Goal: Transaction & Acquisition: Purchase product/service

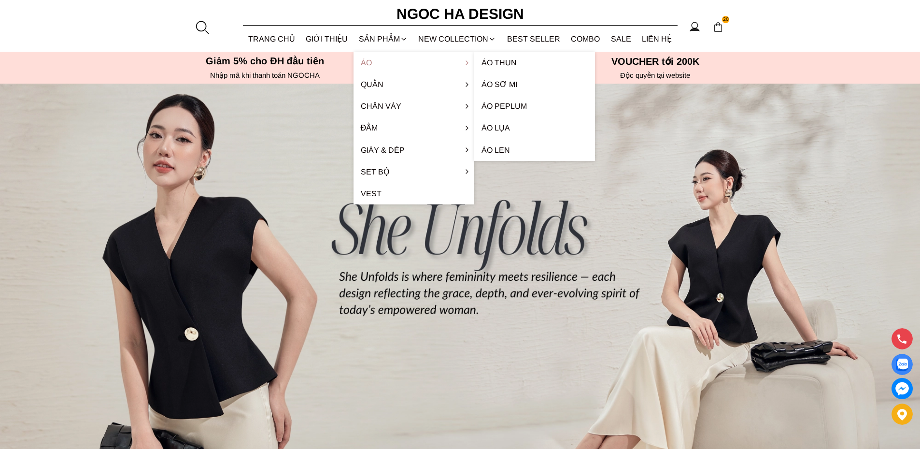
click at [370, 61] on link "Áo" at bounding box center [413, 63] width 121 height 22
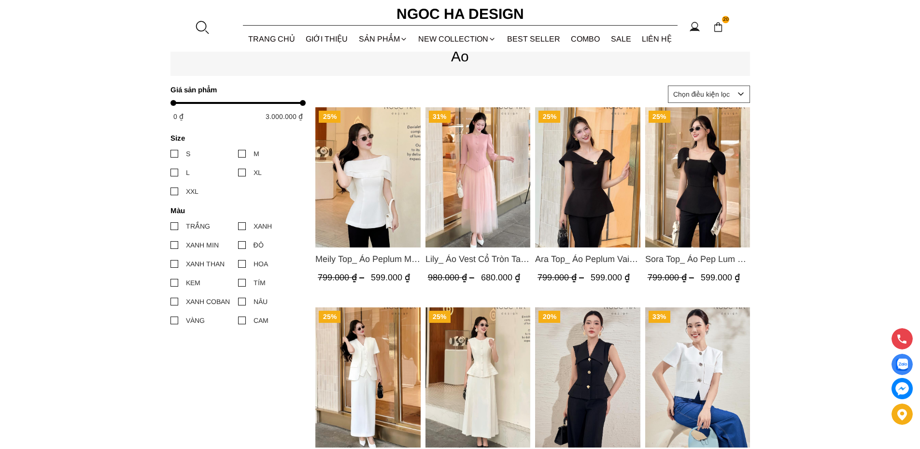
scroll to position [386, 0]
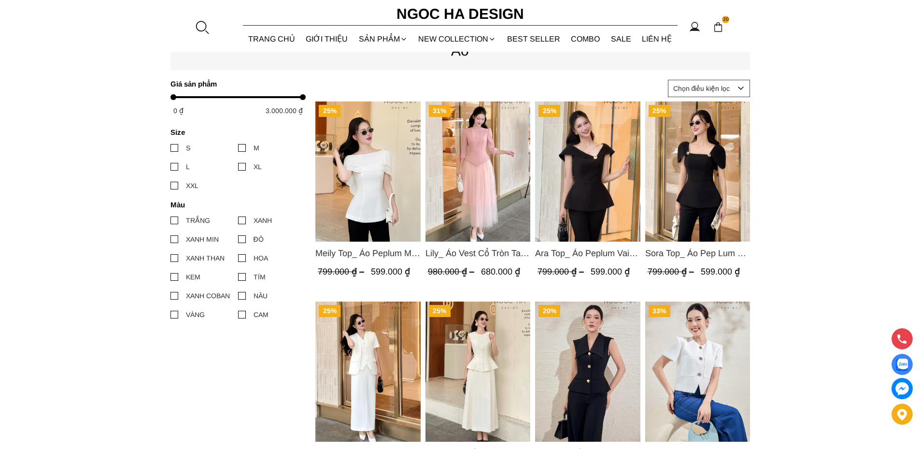
click at [466, 181] on img "Product image - Lily_ Áo Vest Cổ Tròn Tay Lừng Mix Chân Váy Lưới Màu Hồng A1082…" at bounding box center [477, 171] width 105 height 140
click at [478, 184] on img "Product image - Lily_ Áo Vest Cổ Tròn Tay Lừng Mix Chân Váy Lưới Màu Hồng A1082…" at bounding box center [477, 171] width 105 height 140
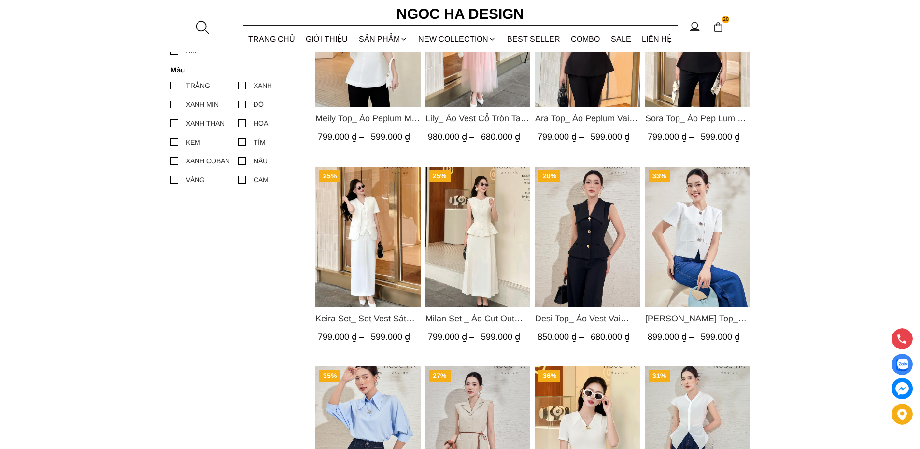
scroll to position [531, 0]
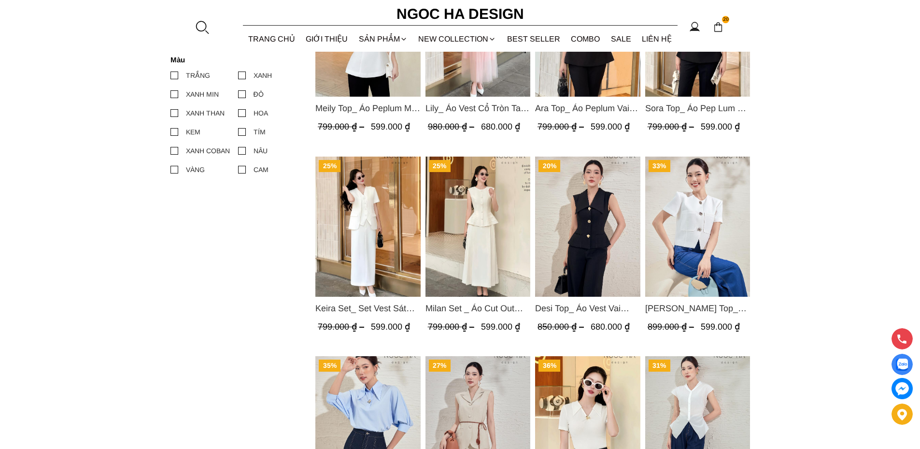
click at [478, 216] on img "Product image - Milan Set _ Áo Cut Out Tùng Không Tay Kết Hợp Chân Váy Xếp Ly A…" at bounding box center [477, 226] width 105 height 140
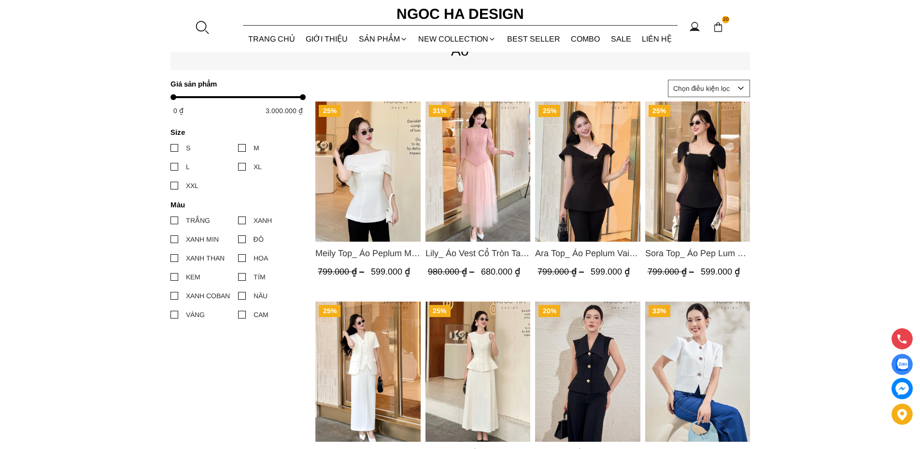
scroll to position [483, 0]
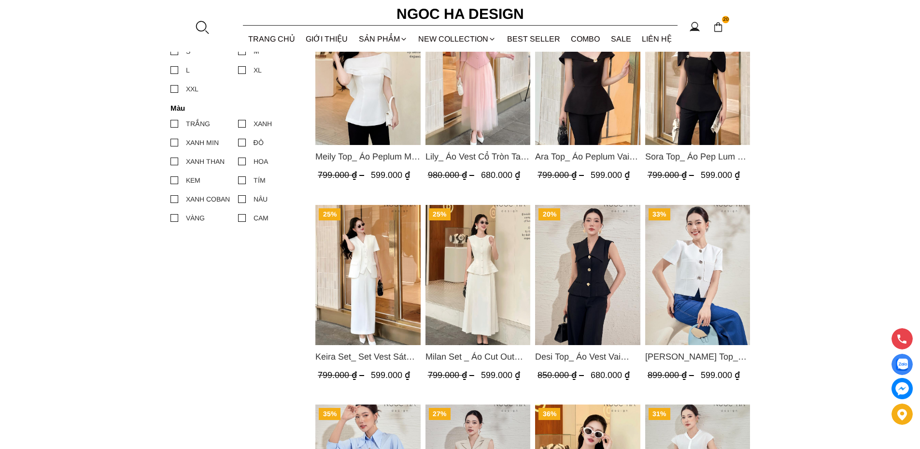
click at [361, 269] on img "Product image - Keira Set_ Set Vest Sát Nách Kết Hợp Chân Váy Bút Chì Mix Áo Kh…" at bounding box center [367, 275] width 105 height 140
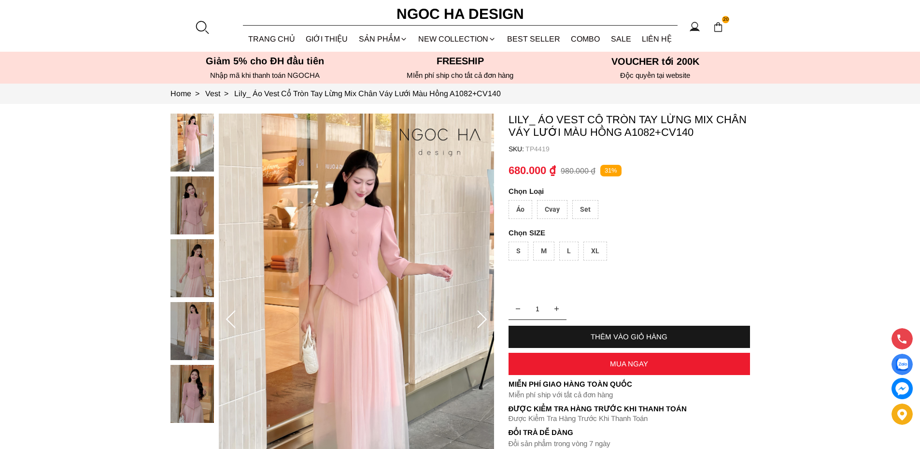
click at [191, 273] on img at bounding box center [191, 268] width 43 height 58
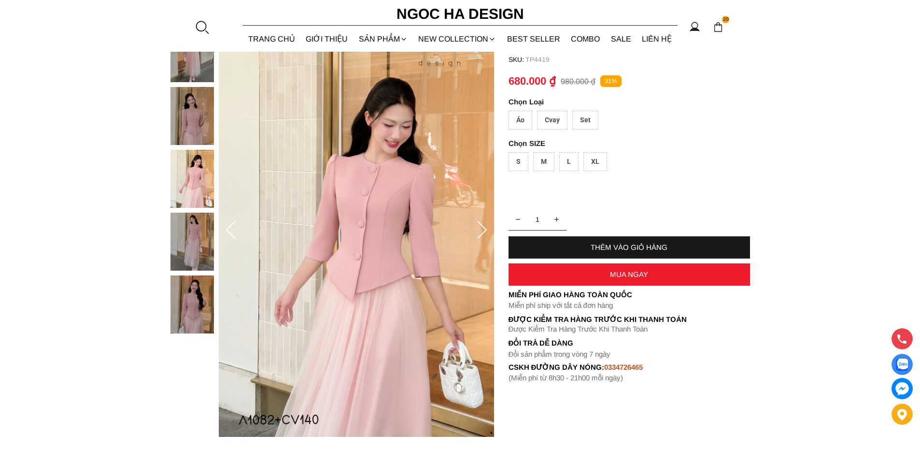
scroll to position [145, 0]
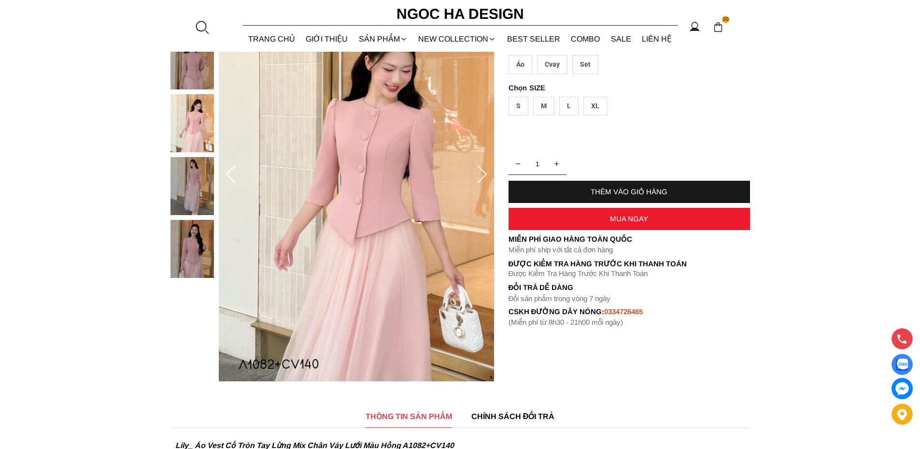
click at [196, 126] on img at bounding box center [191, 123] width 43 height 58
click at [193, 70] on img at bounding box center [191, 60] width 43 height 58
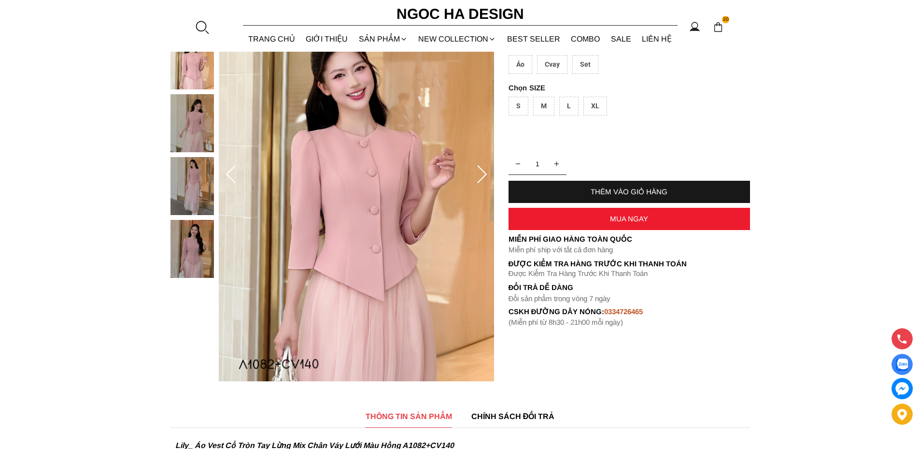
click at [197, 239] on img at bounding box center [191, 249] width 43 height 58
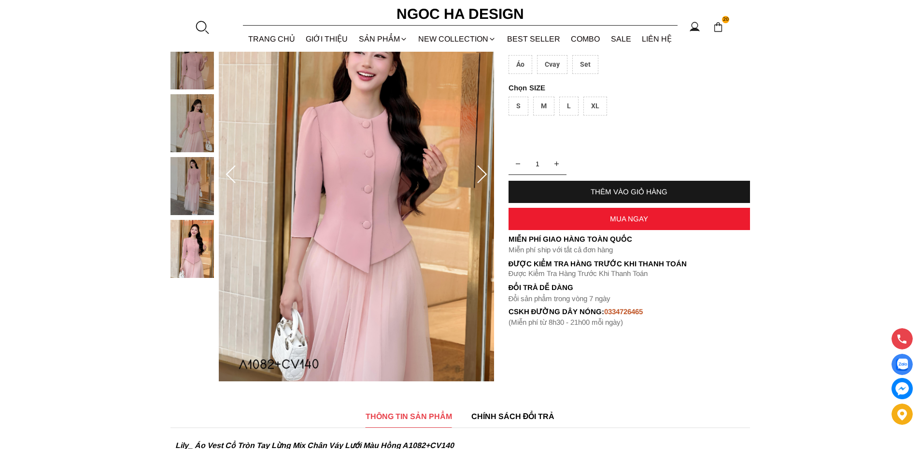
click at [363, 184] on img at bounding box center [356, 175] width 275 height 412
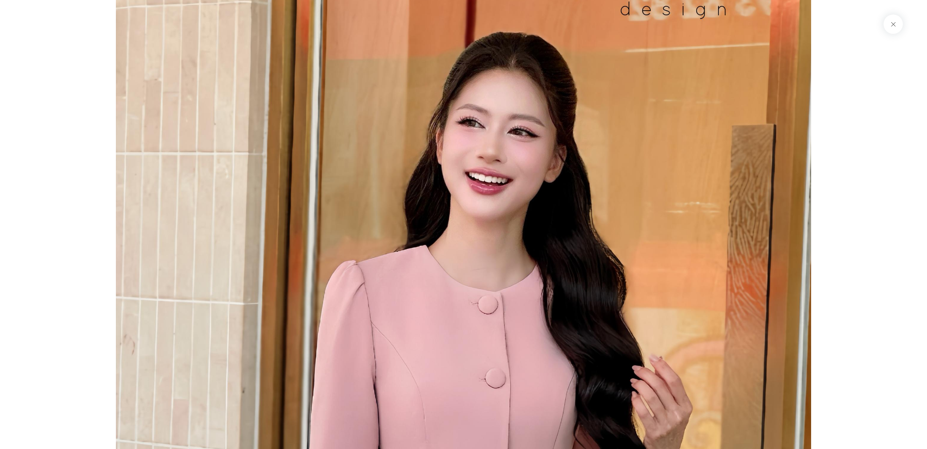
scroll to position [4215, 0]
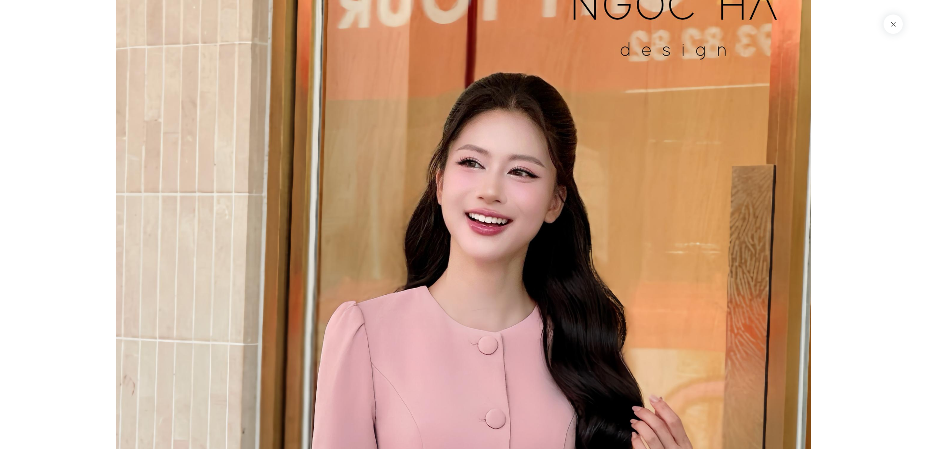
drag, startPoint x: 567, startPoint y: 143, endPoint x: 722, endPoint y: 233, distance: 179.3
click at [893, 24] on button at bounding box center [893, 23] width 19 height 19
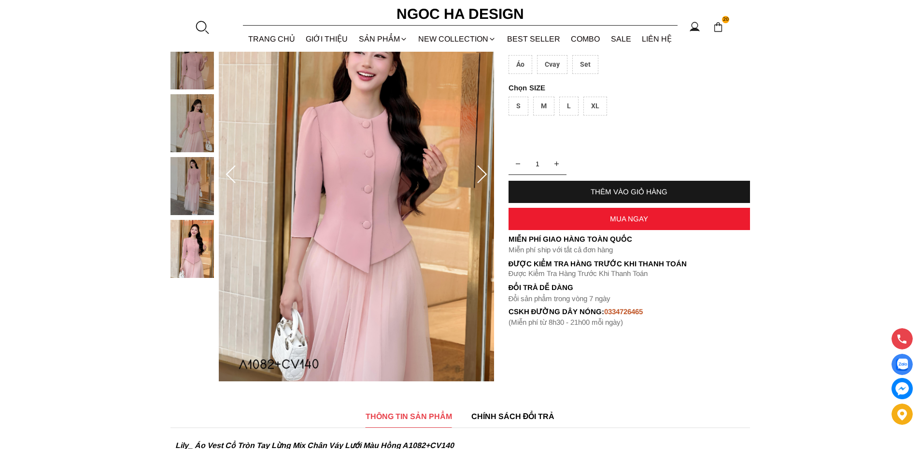
click at [386, 232] on img at bounding box center [356, 175] width 275 height 412
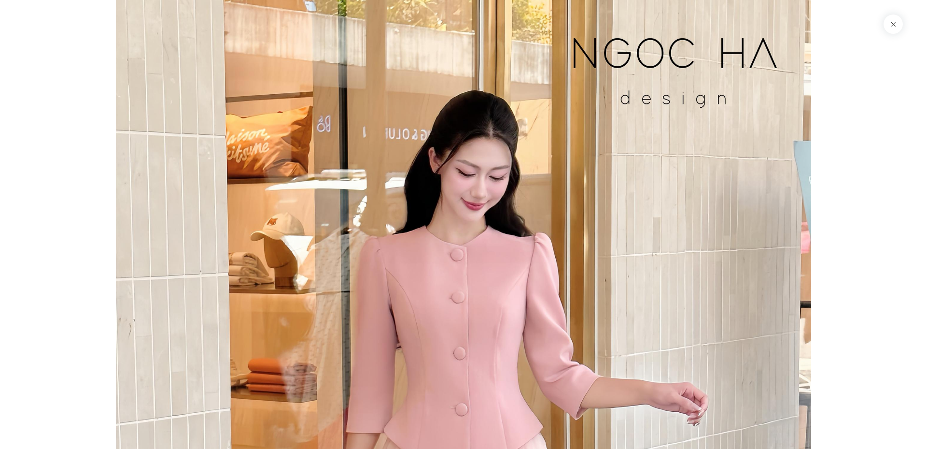
scroll to position [4167, 0]
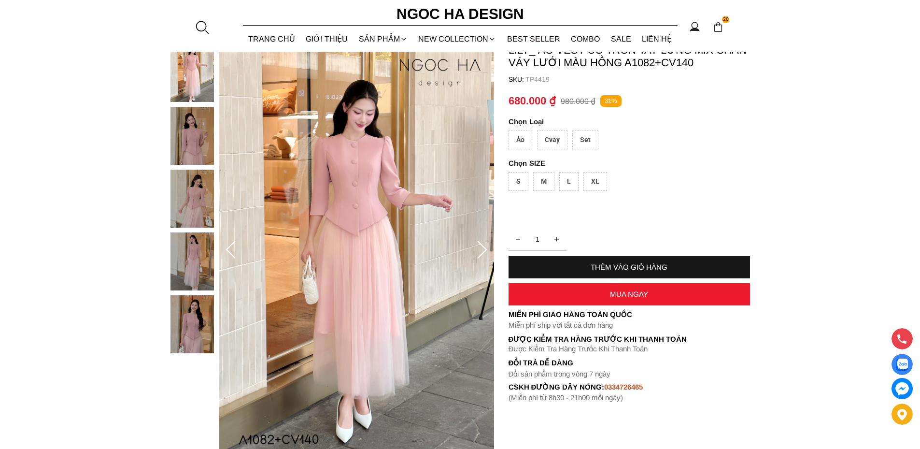
scroll to position [97, 0]
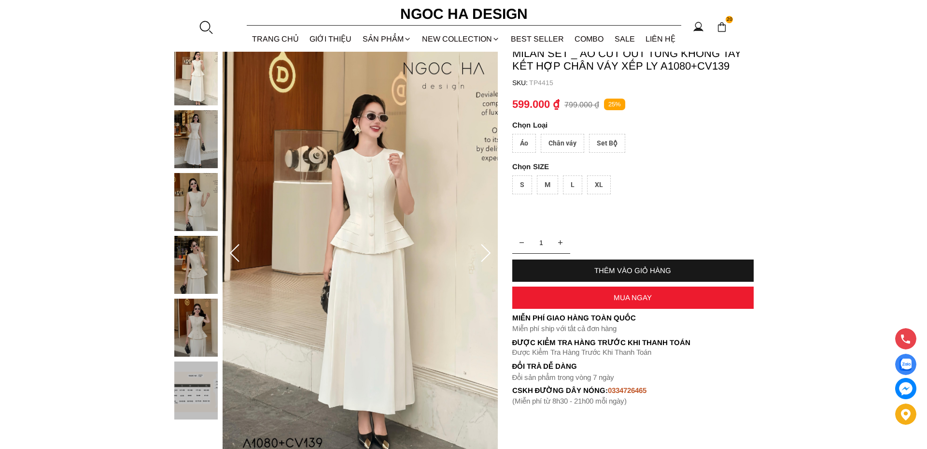
scroll to position [97, 0]
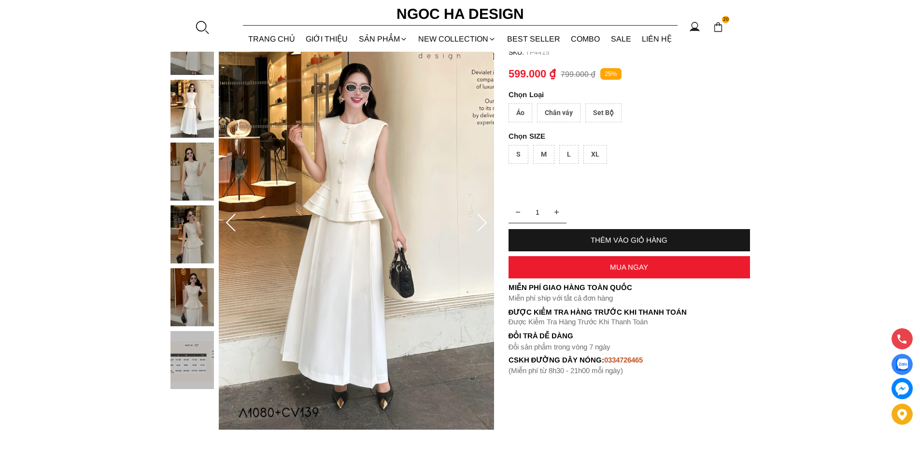
click at [412, 193] on img at bounding box center [356, 223] width 275 height 412
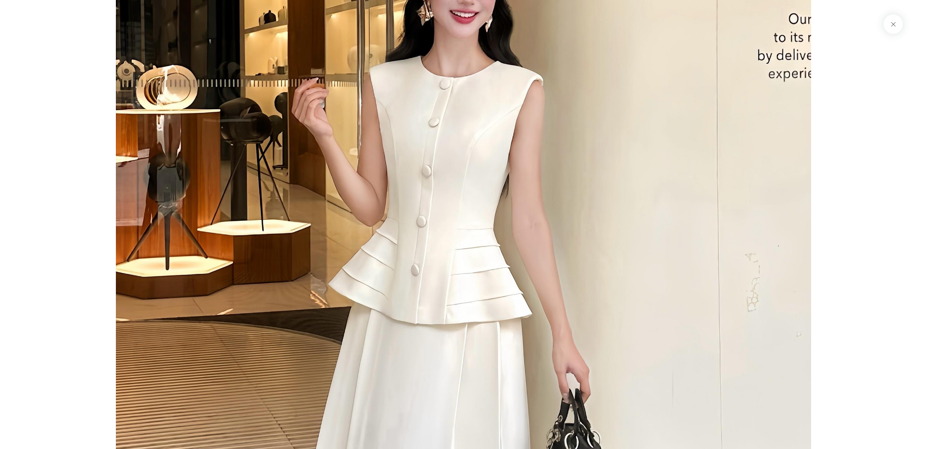
scroll to position [1283, 0]
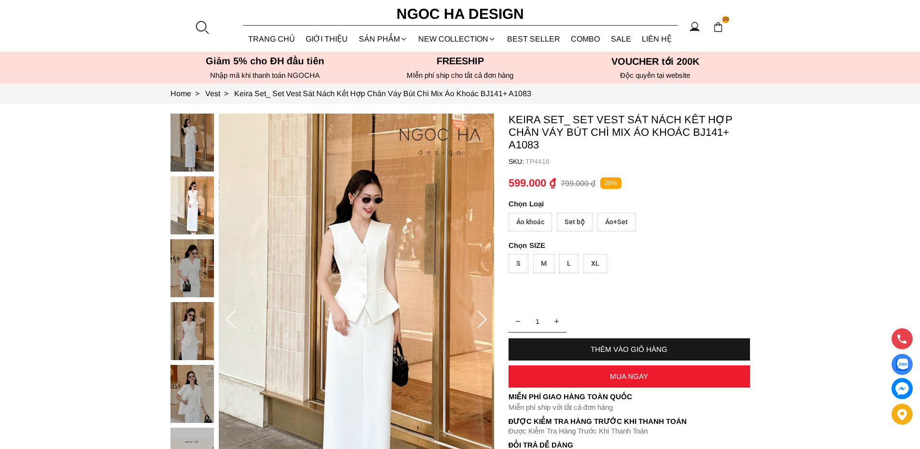
click at [529, 217] on div "Áo khoác" at bounding box center [529, 221] width 43 height 19
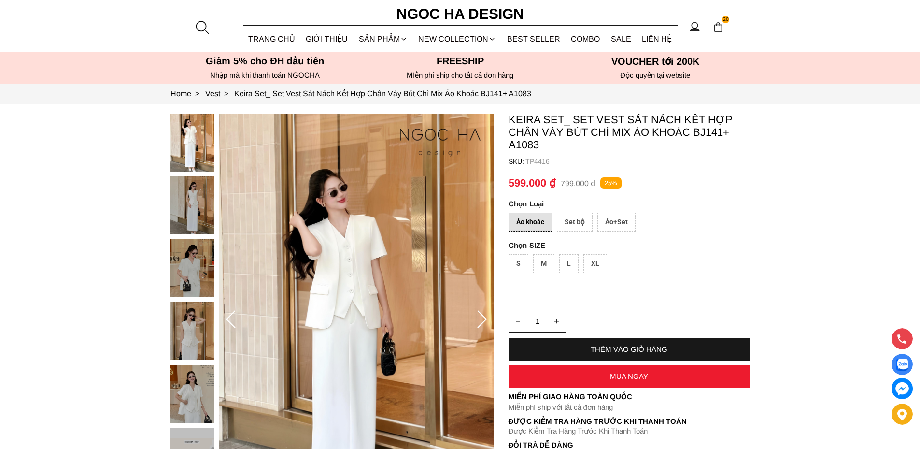
click at [574, 220] on div "Set bộ" at bounding box center [575, 221] width 36 height 19
click at [608, 223] on div "Áo+Set" at bounding box center [616, 221] width 38 height 19
click at [573, 223] on div "Set bộ" at bounding box center [575, 221] width 36 height 19
click at [535, 223] on div "Áo khoác" at bounding box center [529, 221] width 43 height 19
click at [191, 328] on img at bounding box center [191, 331] width 43 height 58
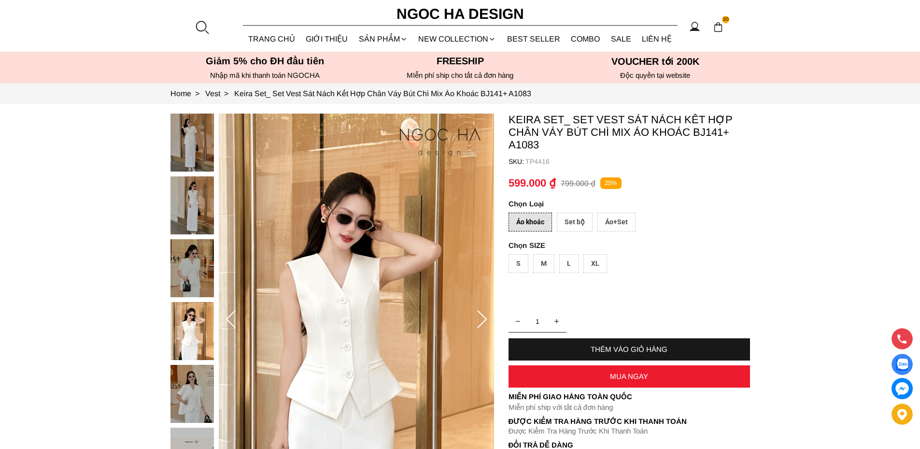
click at [196, 394] on img at bounding box center [191, 394] width 43 height 58
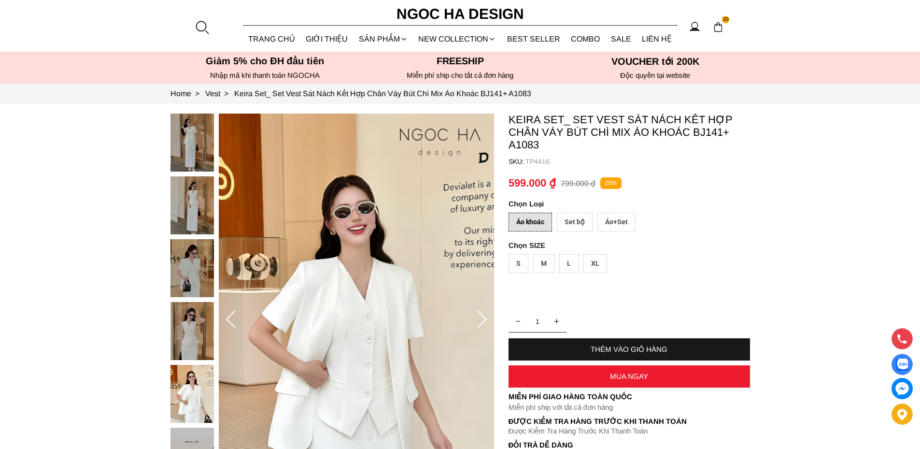
click at [195, 268] on div at bounding box center [194, 301] width 48 height 377
click at [188, 210] on img at bounding box center [191, 205] width 43 height 58
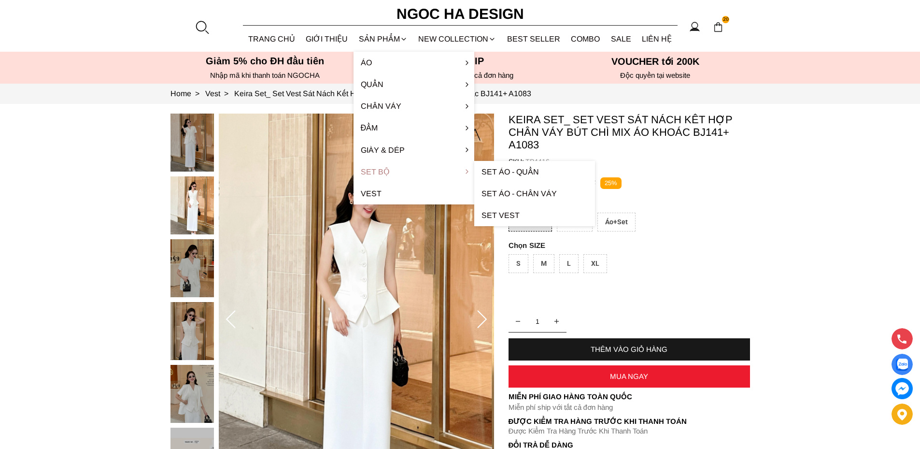
click at [374, 174] on link "Set Bộ" at bounding box center [413, 172] width 121 height 22
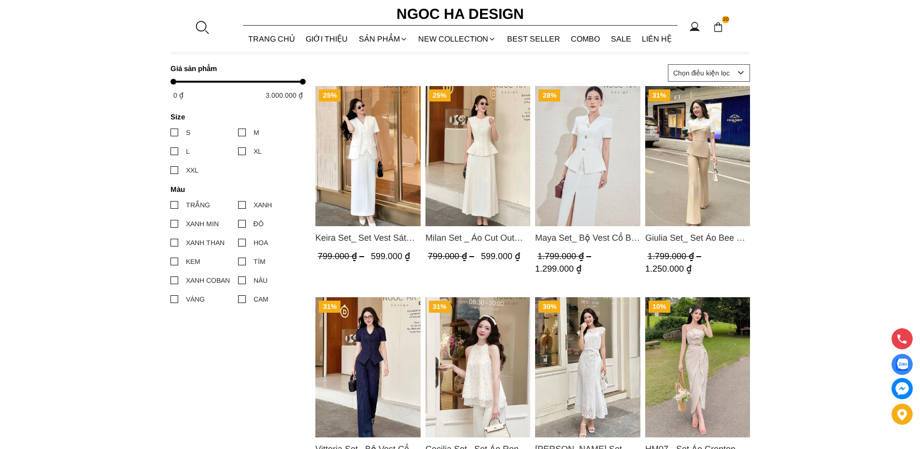
scroll to position [338, 0]
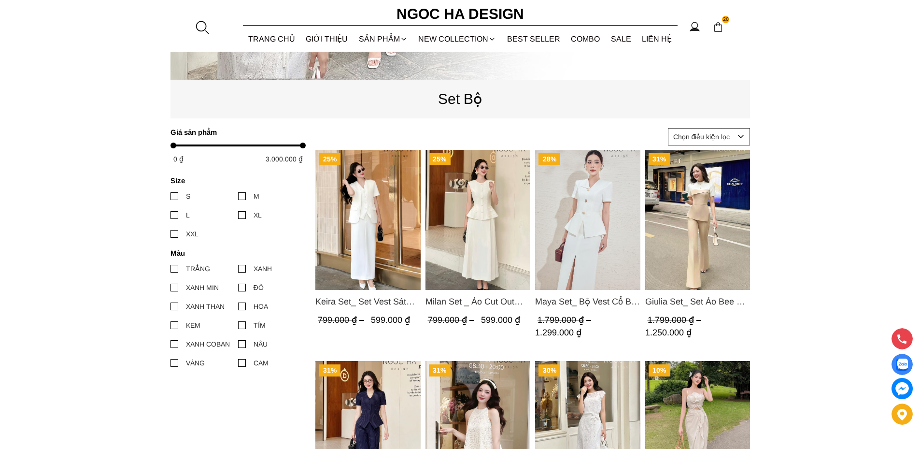
click at [367, 229] on img "Product image - Keira Set_ Set Vest Sát Nách Kết Hợp Chân Váy Bút Chì Mix Áo Kh…" at bounding box center [367, 220] width 105 height 140
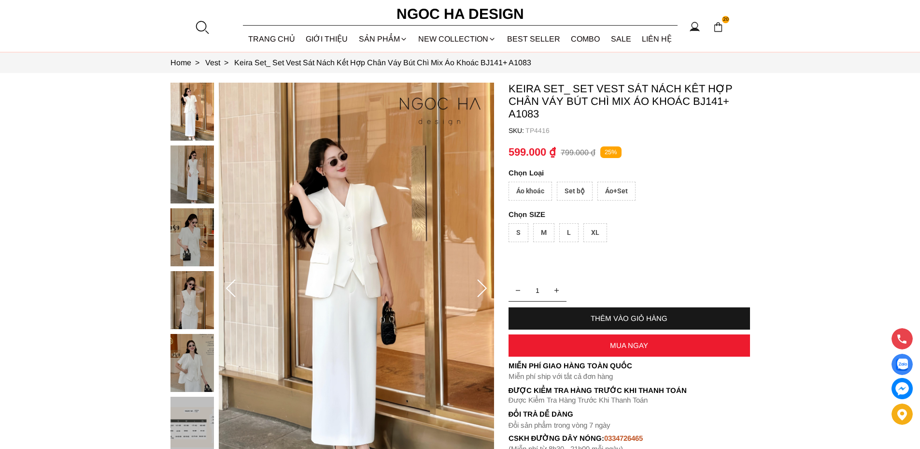
scroll to position [48, 0]
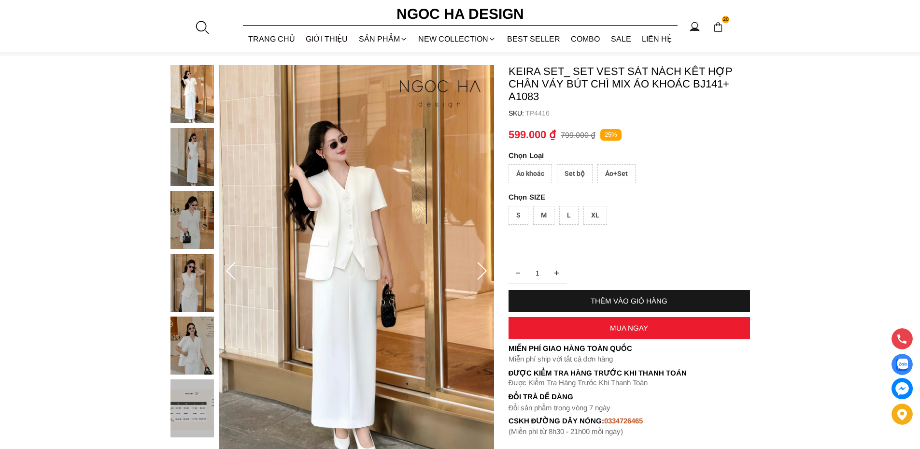
click at [200, 271] on img at bounding box center [191, 282] width 43 height 58
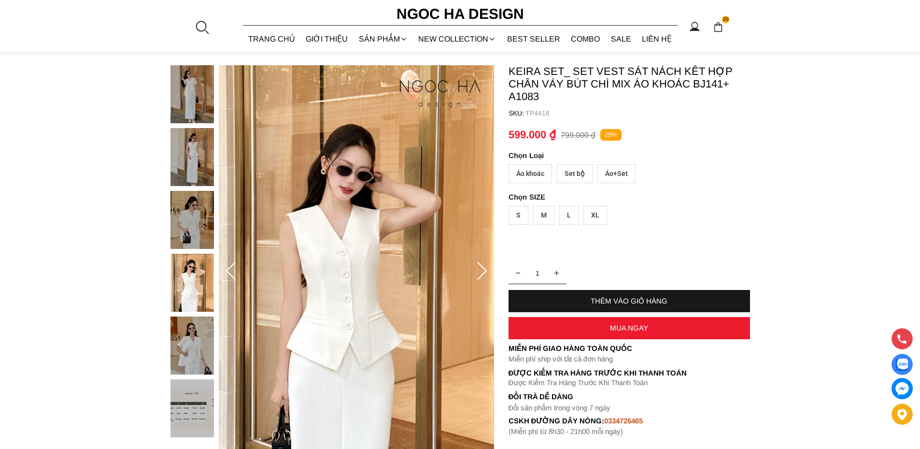
click at [197, 222] on img at bounding box center [191, 220] width 43 height 58
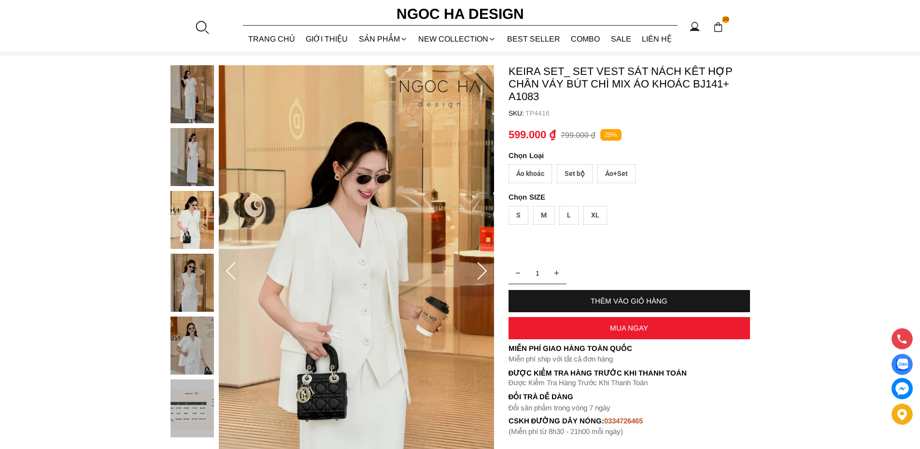
click at [189, 158] on img at bounding box center [191, 157] width 43 height 58
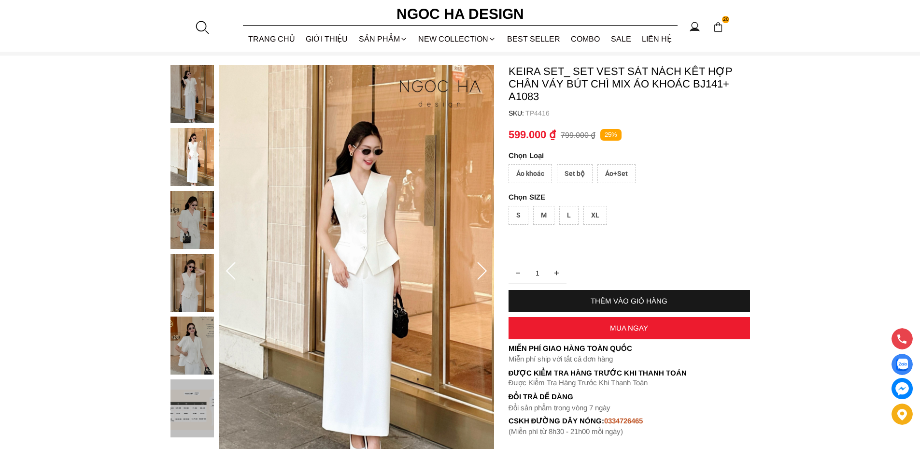
click at [523, 171] on div "Áo khoác" at bounding box center [529, 173] width 43 height 19
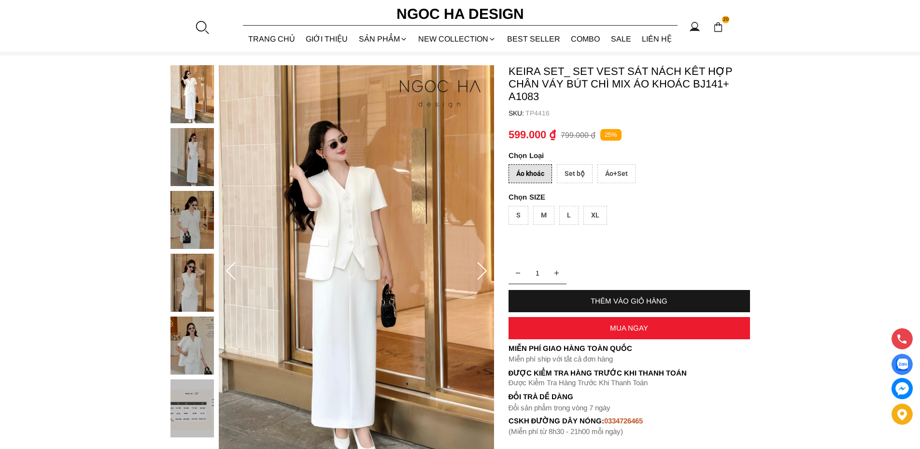
click at [568, 175] on div "Set bộ" at bounding box center [575, 173] width 36 height 19
click at [610, 174] on div "Áo+Set" at bounding box center [616, 173] width 38 height 19
click at [530, 171] on div "Áo khoác" at bounding box center [529, 173] width 43 height 19
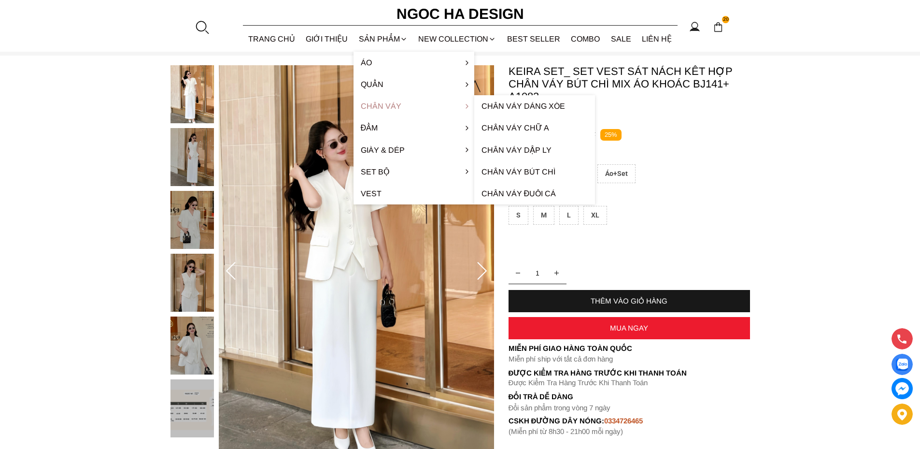
click at [373, 105] on link "Chân váy" at bounding box center [413, 106] width 121 height 22
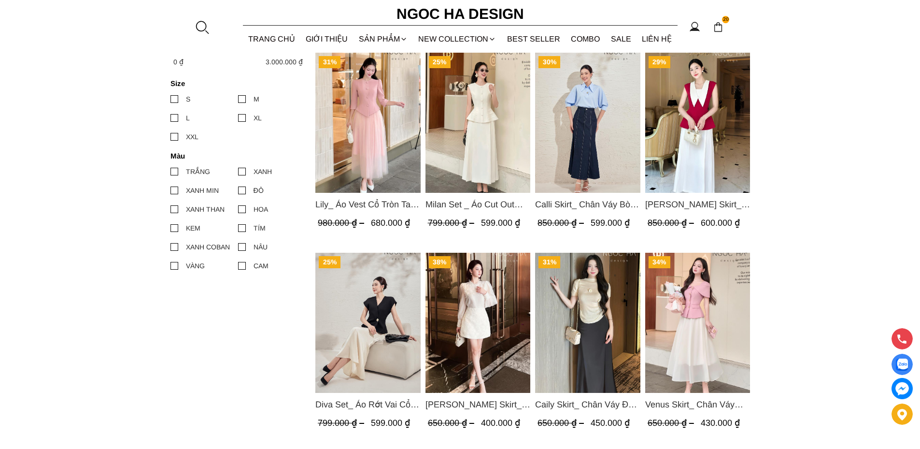
scroll to position [435, 0]
click at [691, 318] on img "Product image - Venus Skirt_ Chân Váy Xòe Màu Kem CV131" at bounding box center [697, 323] width 105 height 140
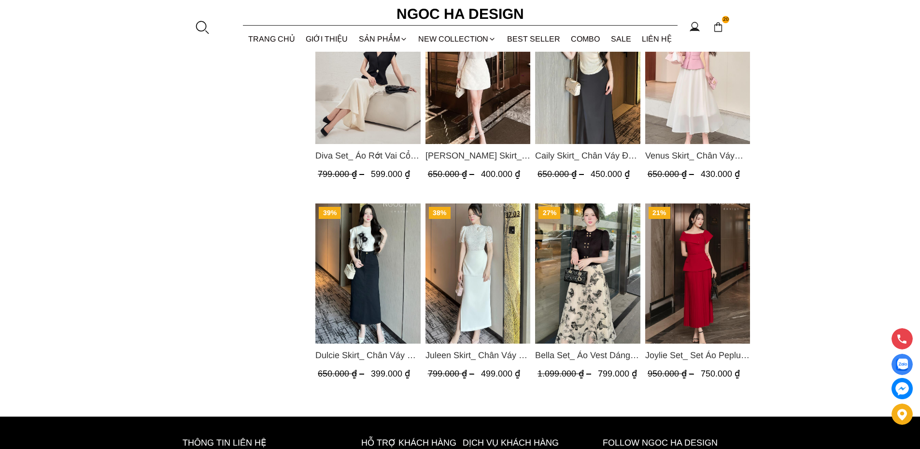
scroll to position [676, 0]
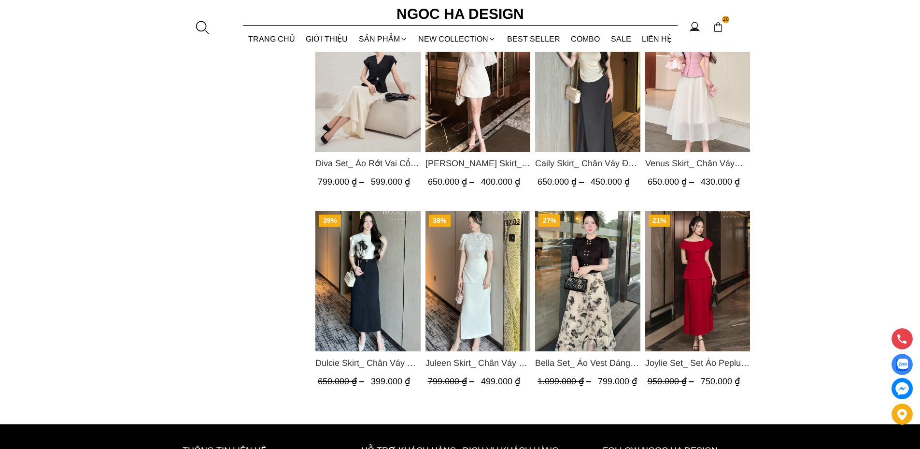
click at [486, 275] on img "Product image - Juleen Skirt_ Chân Váy Tà Hông Xẻ Sườn Màu Trắng CV122" at bounding box center [477, 281] width 105 height 140
click at [495, 251] on img "Product image - Juleen Skirt_ Chân Váy Tà Hông Xẻ Sườn Màu Trắng CV122" at bounding box center [477, 281] width 105 height 140
click at [601, 273] on img "Product image - Bella Set_ Áo Vest Dáng Lửng Cúc Đồng, Chân Váy Họa Tiết Bướm A…" at bounding box center [587, 281] width 105 height 140
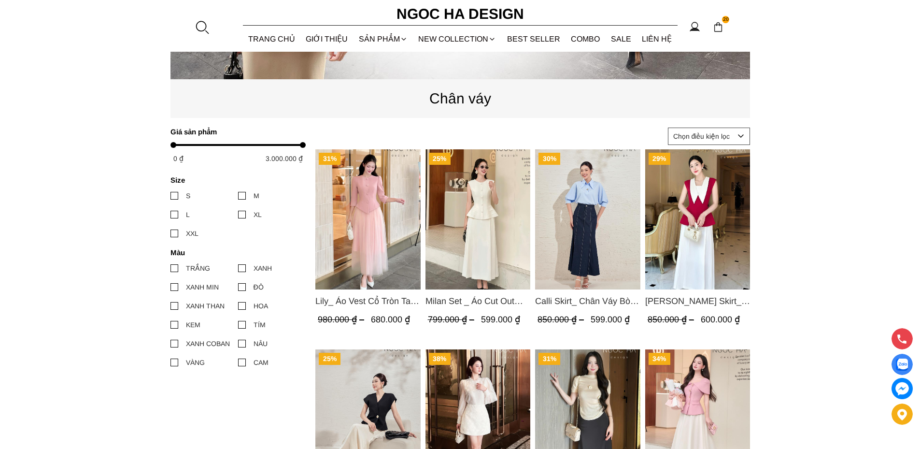
scroll to position [338, 0]
click at [377, 203] on img "Product image - Lily_ Áo Vest Cổ Tròn Tay Lừng Mix Chân Váy Lưới Màu Hồng A1082…" at bounding box center [367, 220] width 105 height 140
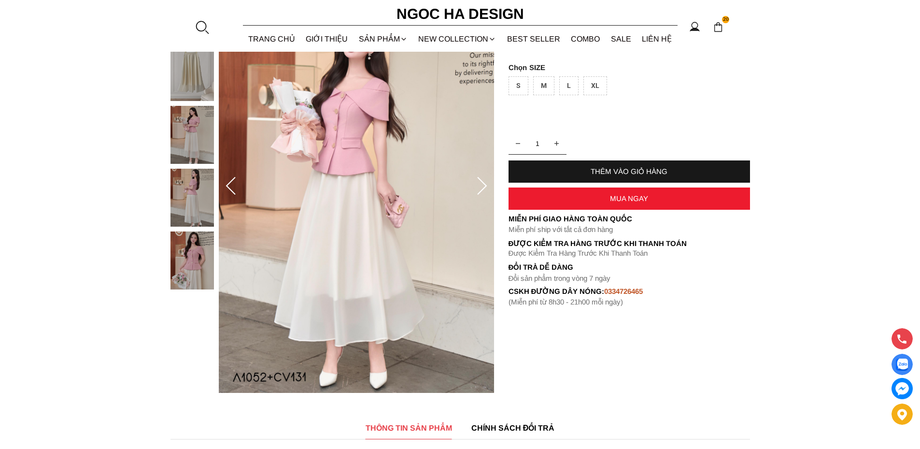
scroll to position [145, 0]
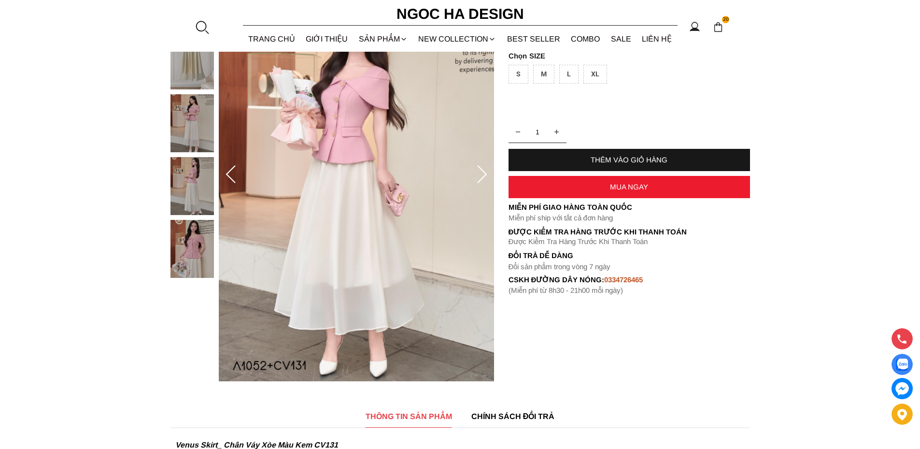
click at [206, 247] on img at bounding box center [191, 249] width 43 height 58
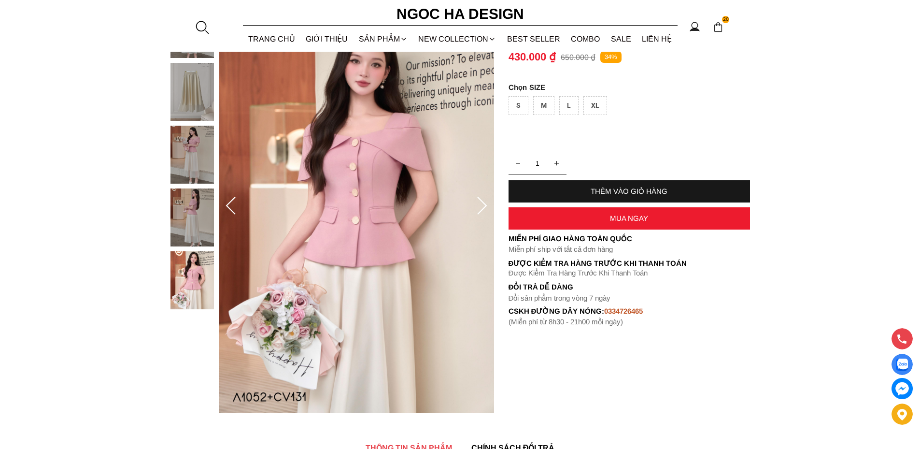
scroll to position [97, 0]
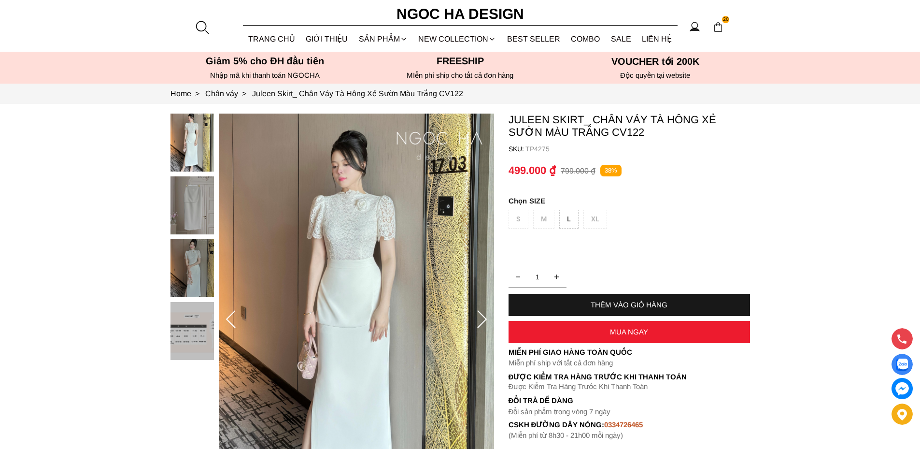
click at [187, 281] on img at bounding box center [191, 268] width 43 height 58
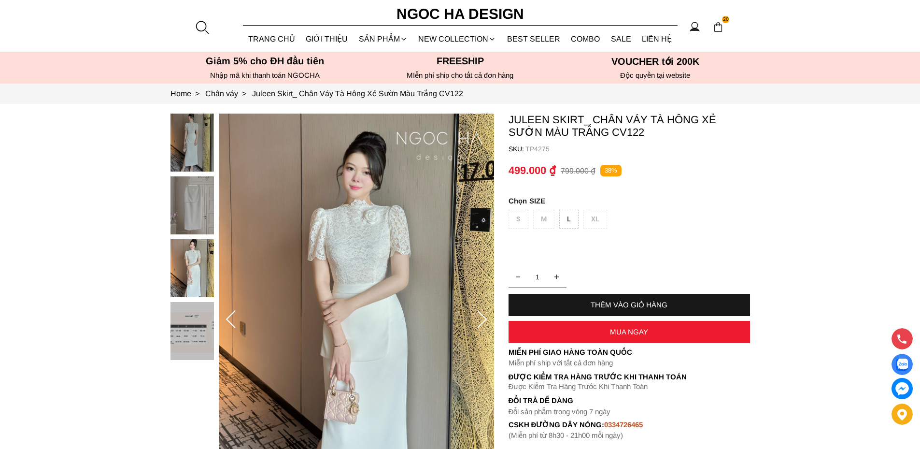
click at [193, 212] on img at bounding box center [191, 205] width 43 height 58
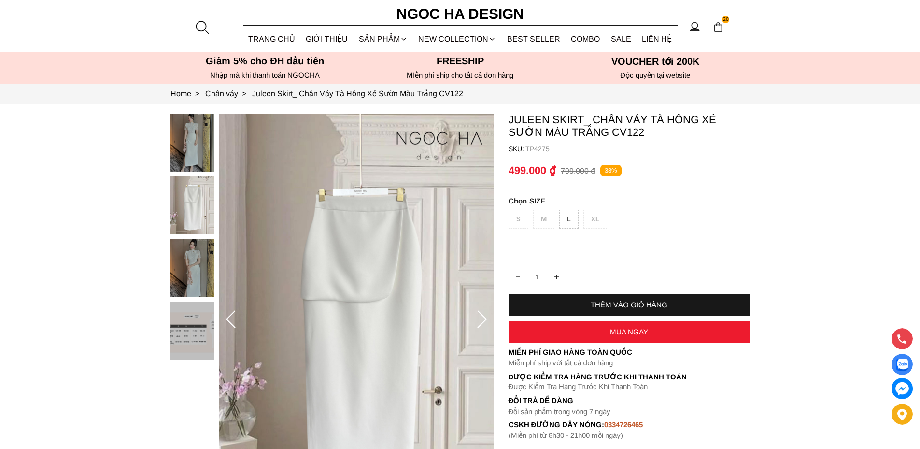
click at [196, 138] on img at bounding box center [191, 142] width 43 height 58
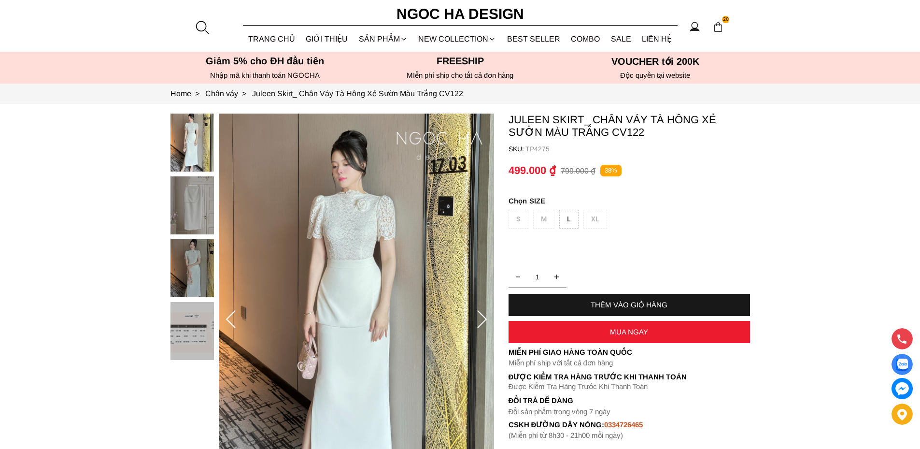
click at [192, 264] on img at bounding box center [191, 268] width 43 height 58
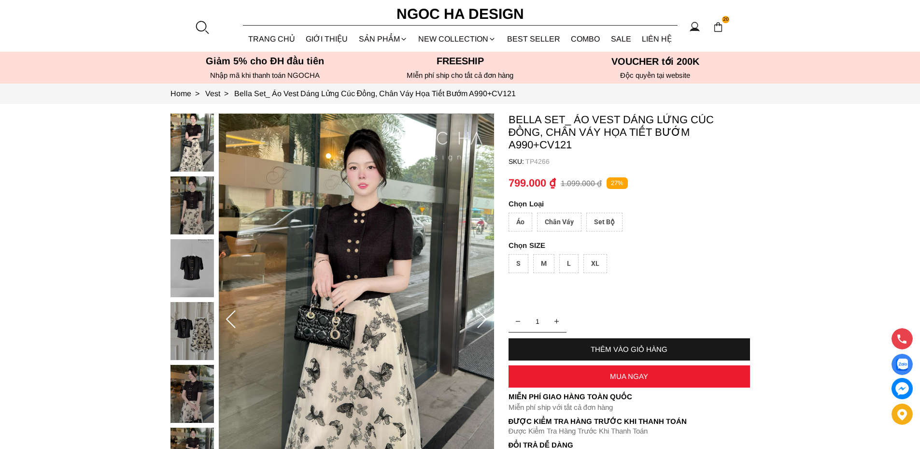
click at [198, 267] on img at bounding box center [191, 268] width 43 height 58
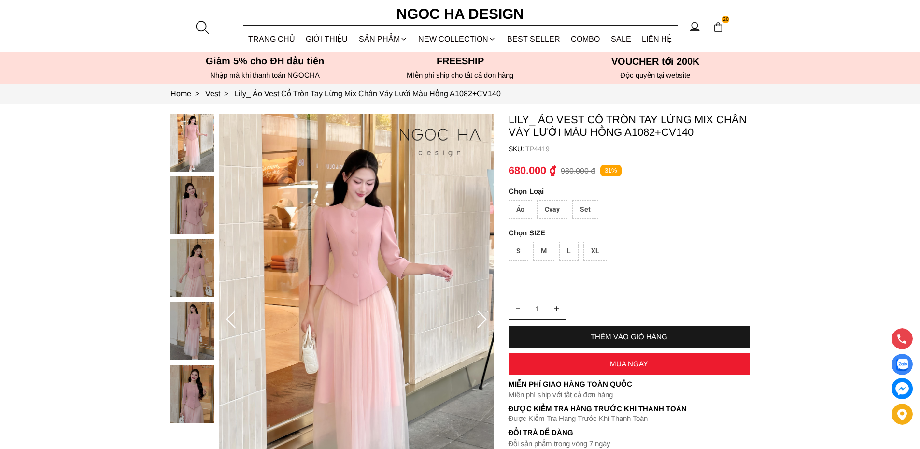
click at [524, 206] on div "Áo" at bounding box center [520, 209] width 24 height 19
click at [549, 208] on div "Cvay" at bounding box center [552, 209] width 30 height 19
click at [586, 214] on div "Set" at bounding box center [585, 209] width 26 height 19
click at [203, 316] on img at bounding box center [191, 331] width 43 height 58
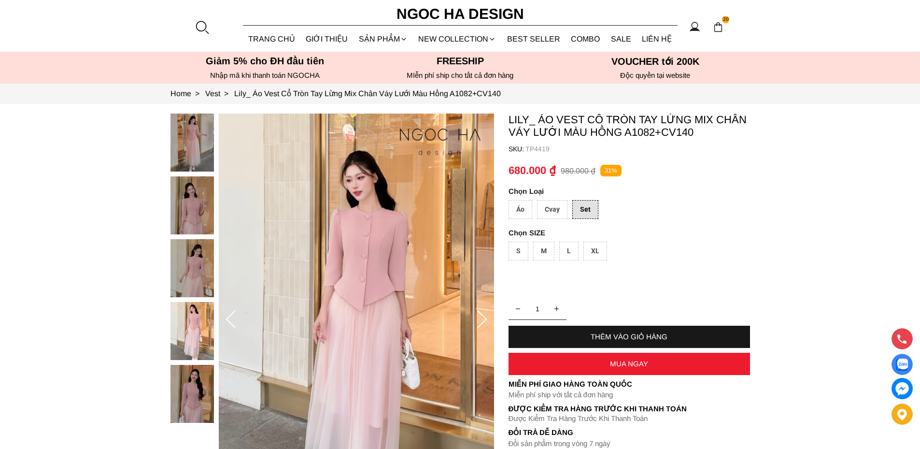
click at [194, 273] on img at bounding box center [191, 268] width 43 height 58
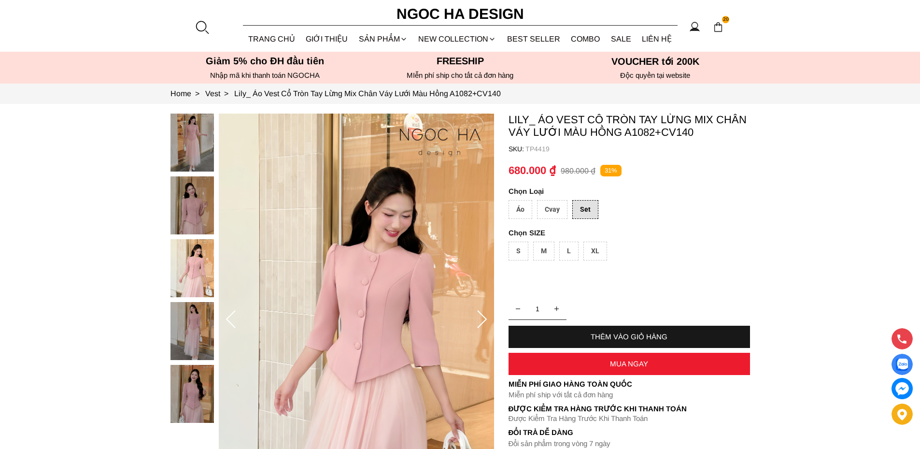
click at [191, 211] on img at bounding box center [191, 205] width 43 height 58
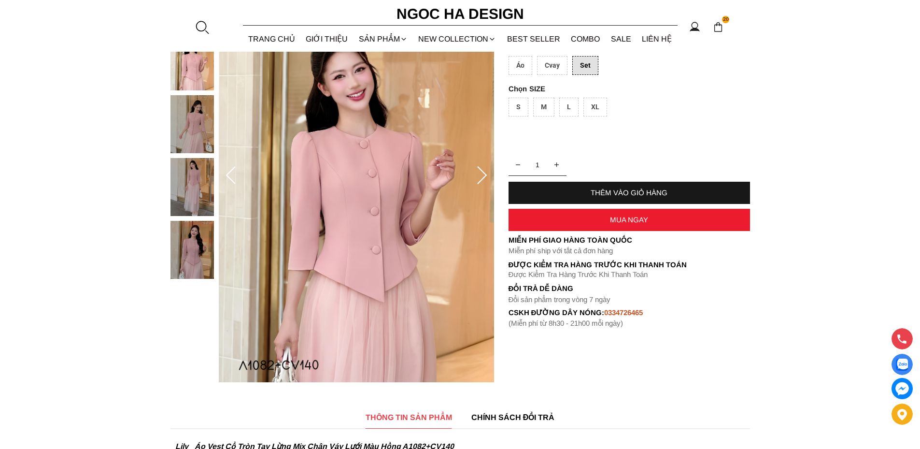
scroll to position [97, 0]
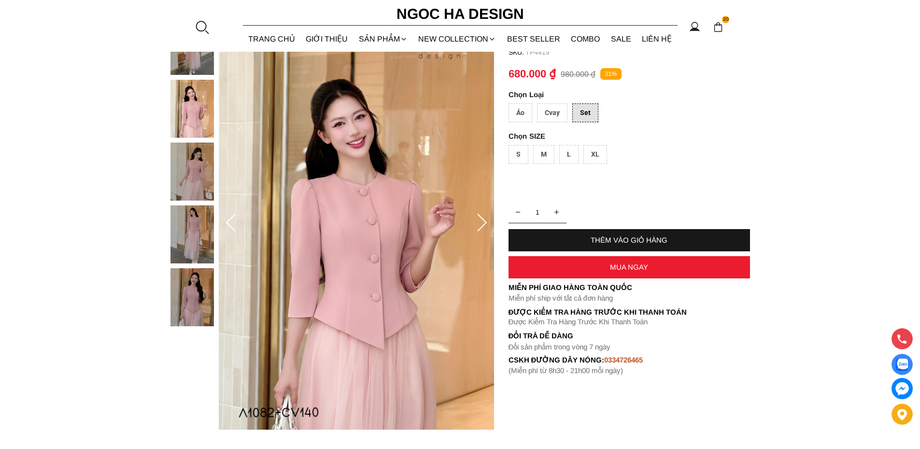
click at [197, 292] on img at bounding box center [191, 297] width 43 height 58
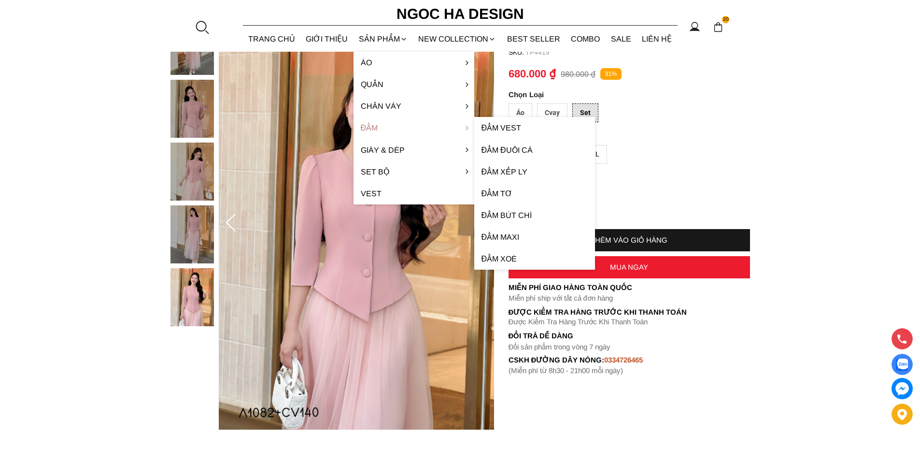
click at [368, 125] on link "Đầm" at bounding box center [413, 128] width 121 height 22
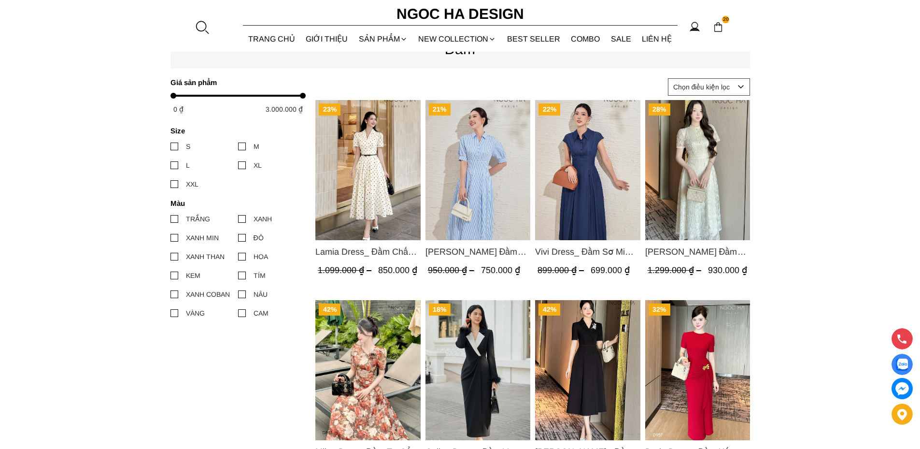
scroll to position [435, 0]
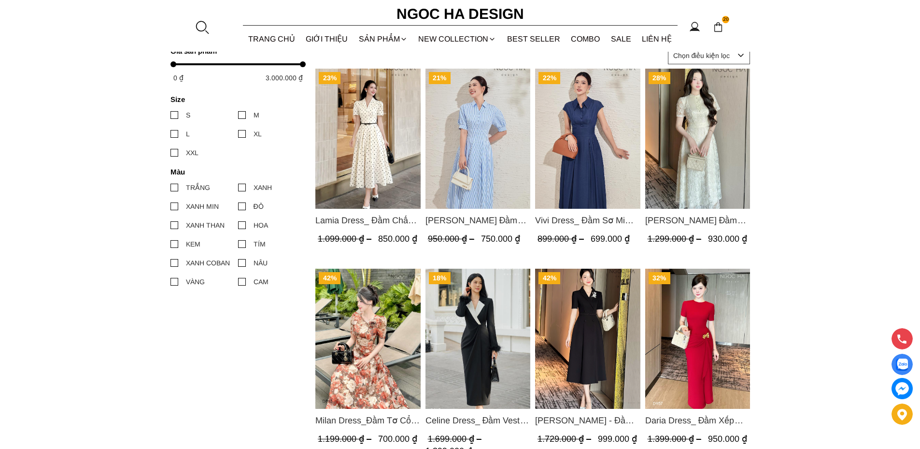
click at [358, 146] on img "Product image - Lamia Dress_ Đầm Chấm Bi Cổ Vest Màu Kem D1003" at bounding box center [367, 139] width 105 height 140
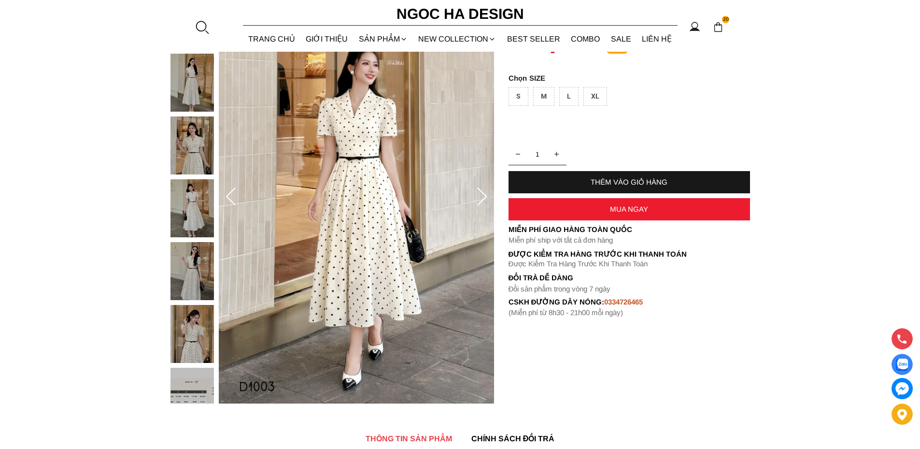
scroll to position [145, 0]
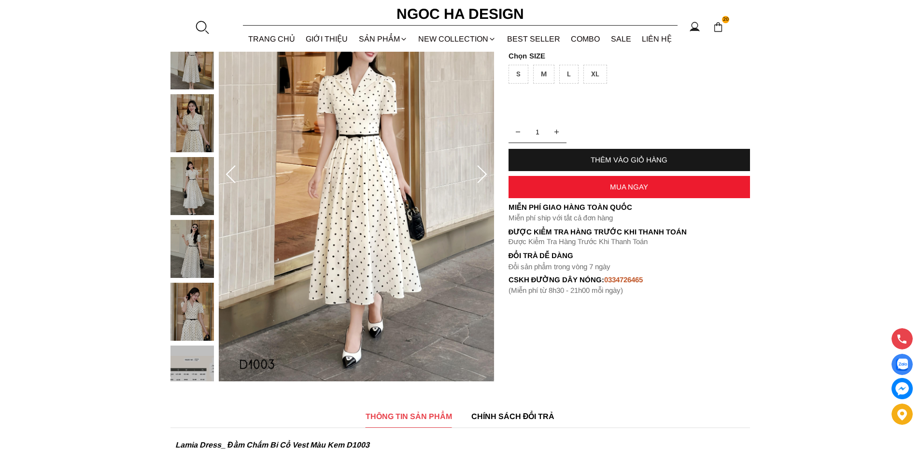
click at [196, 247] on img at bounding box center [191, 249] width 43 height 58
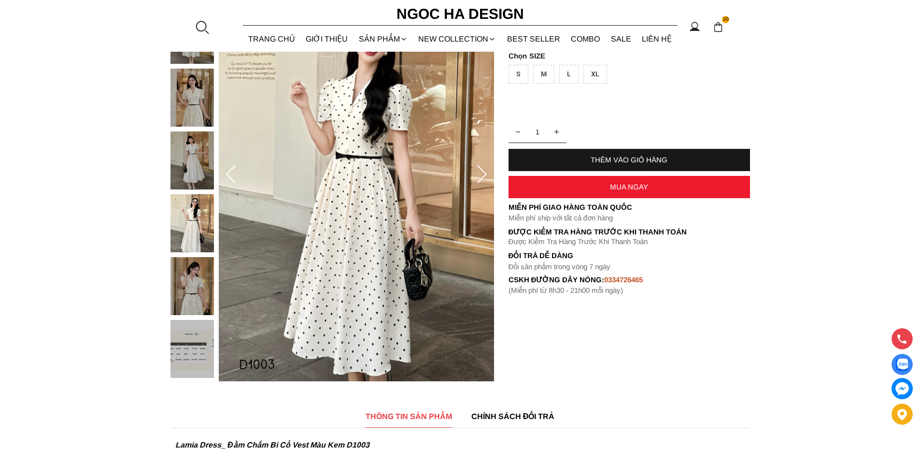
click at [191, 172] on img at bounding box center [191, 160] width 43 height 58
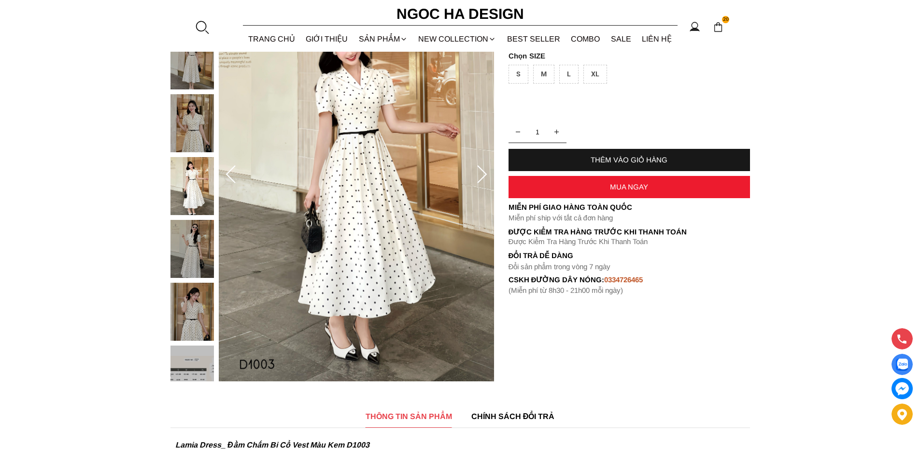
click at [194, 311] on img at bounding box center [191, 311] width 43 height 58
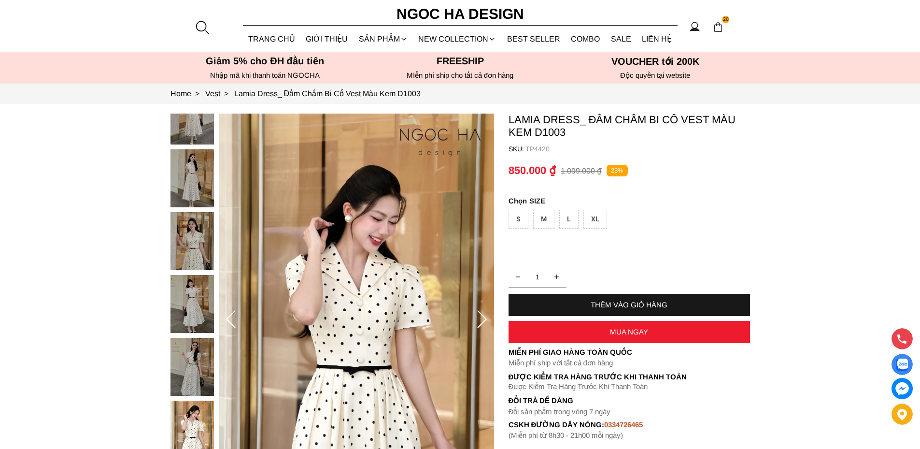
scroll to position [48, 0]
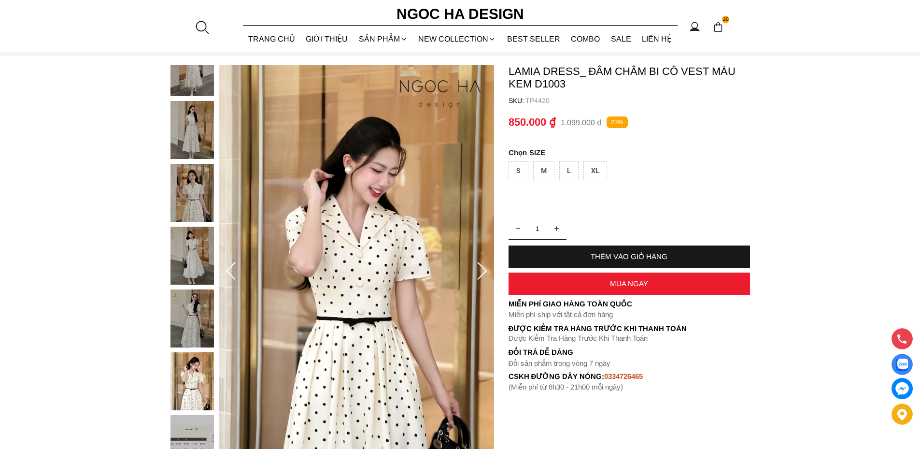
click at [198, 244] on img at bounding box center [191, 255] width 43 height 58
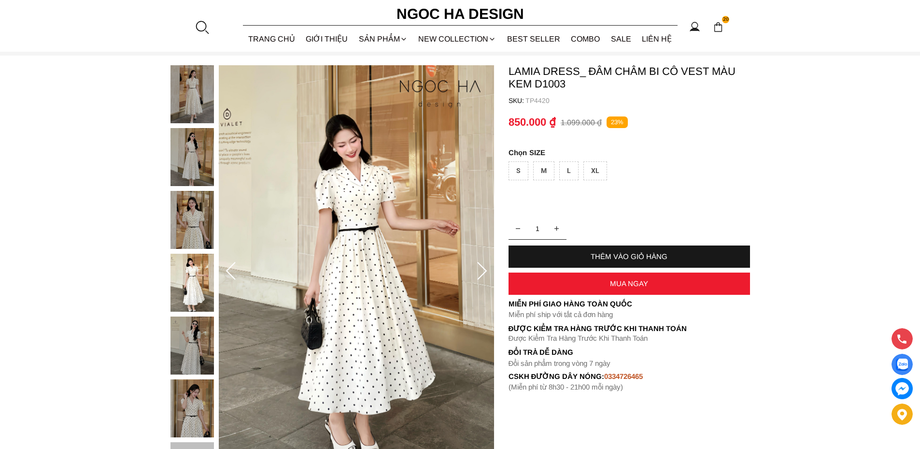
click at [191, 169] on img at bounding box center [191, 157] width 43 height 58
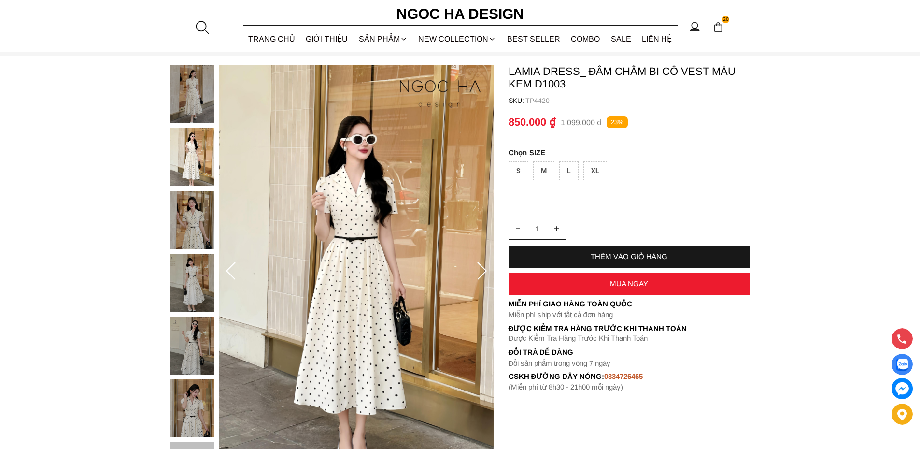
click at [591, 167] on div "XL" at bounding box center [595, 170] width 24 height 19
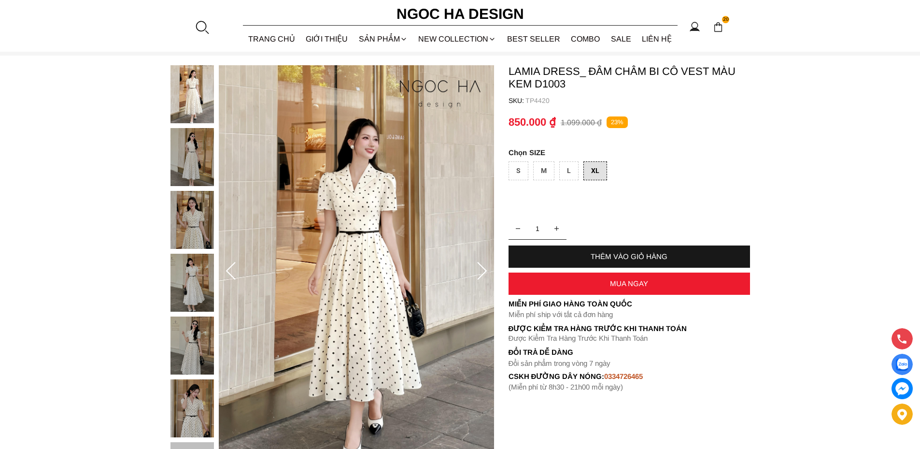
click at [621, 257] on div "THÊM VÀO GIỎ HÀNG" at bounding box center [628, 256] width 241 height 8
type input "1"
type input "2"
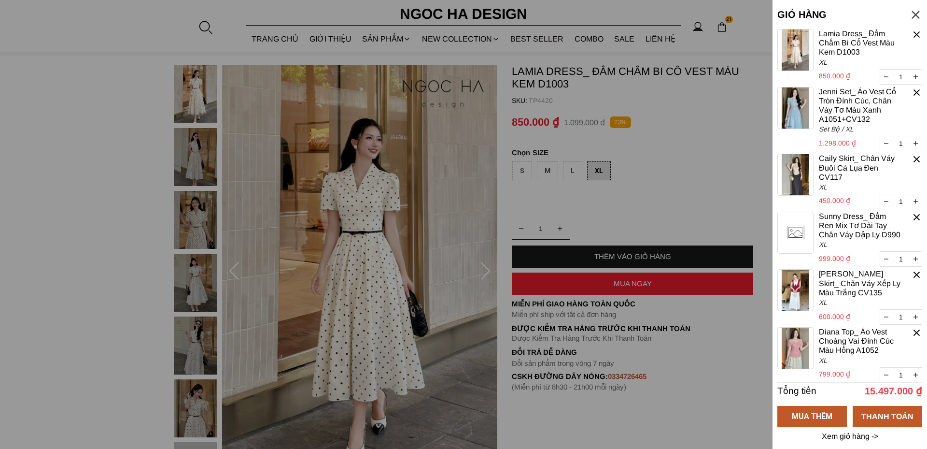
click at [381, 38] on div at bounding box center [463, 224] width 927 height 449
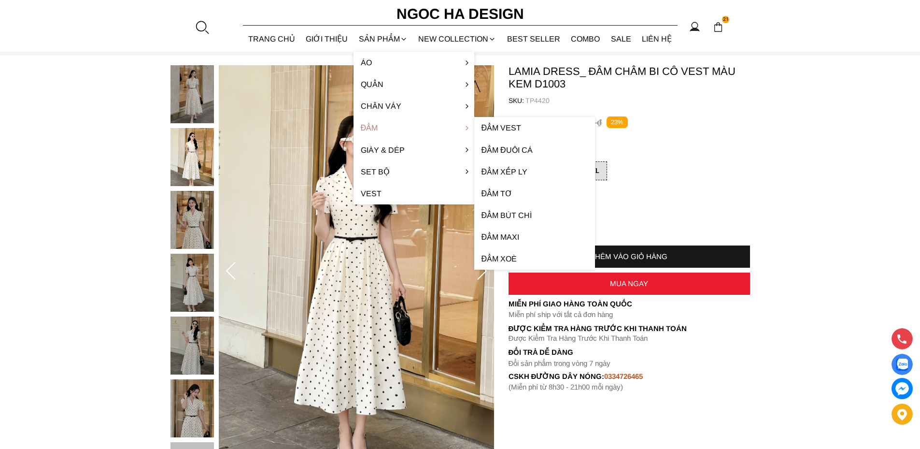
click at [365, 130] on link "Đầm" at bounding box center [413, 128] width 121 height 22
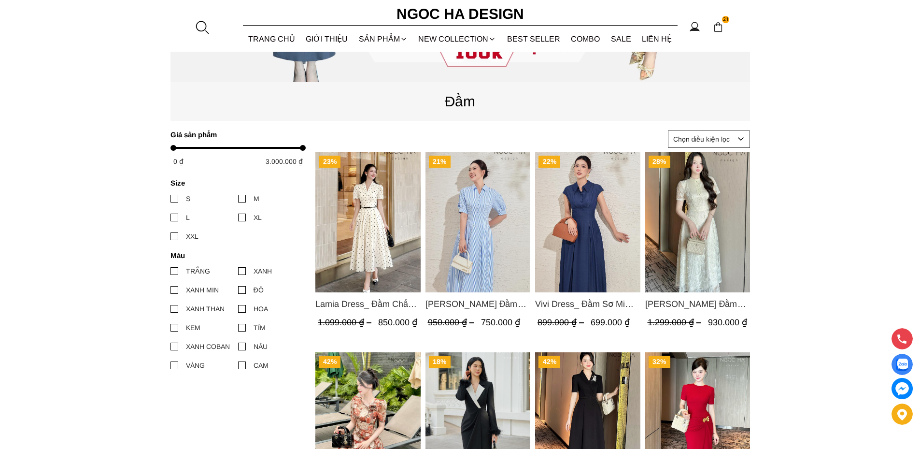
scroll to position [338, 0]
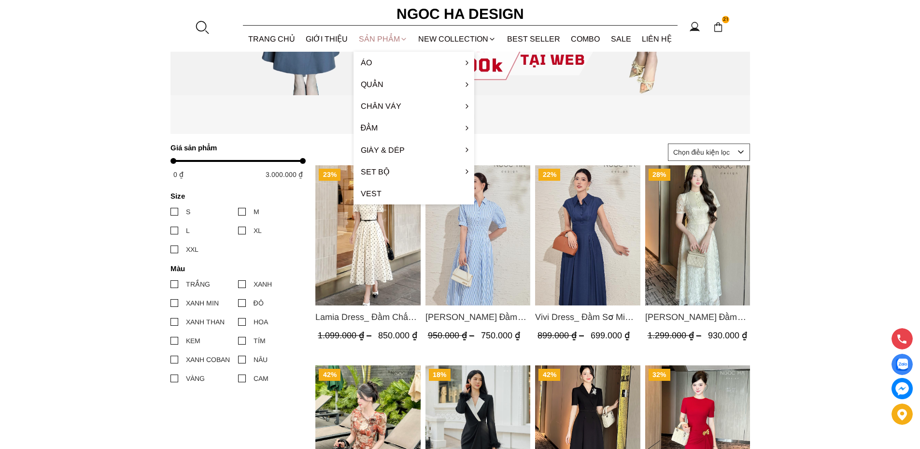
click at [379, 37] on div "SẢN PHẨM" at bounding box center [383, 39] width 60 height 26
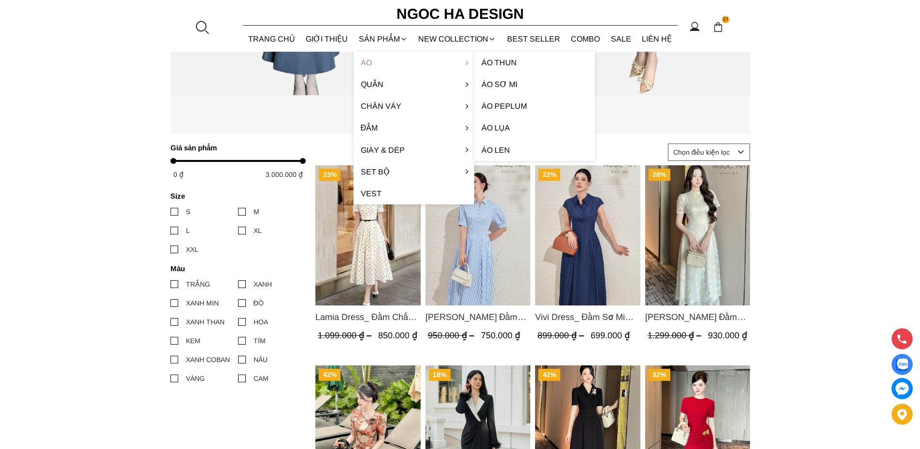
click at [369, 60] on link "Áo" at bounding box center [413, 63] width 121 height 22
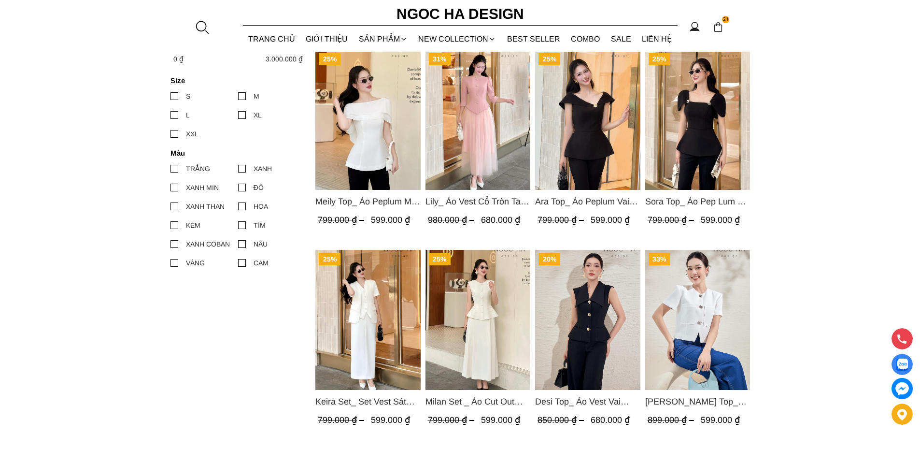
scroll to position [386, 0]
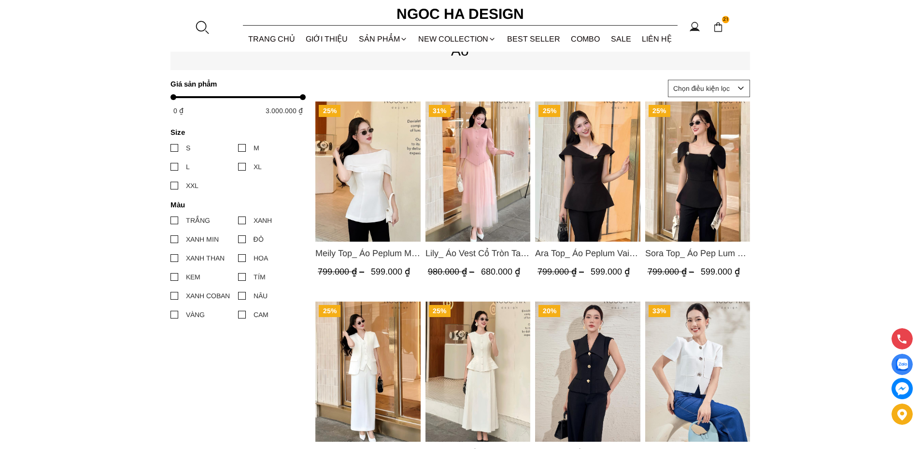
click at [370, 171] on img "Product image - Meily Top_ Áo Peplum Mix Choàng Vai Vải Tơ Màu Trắng A1086" at bounding box center [367, 171] width 105 height 140
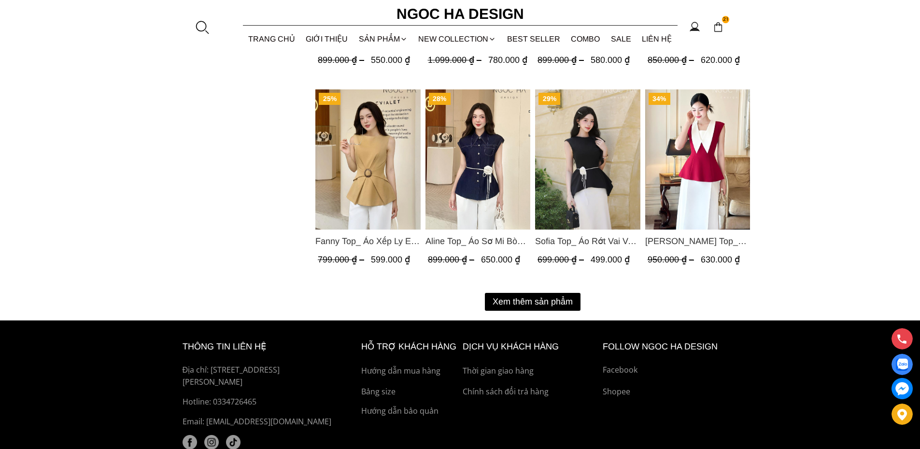
scroll to position [1207, 0]
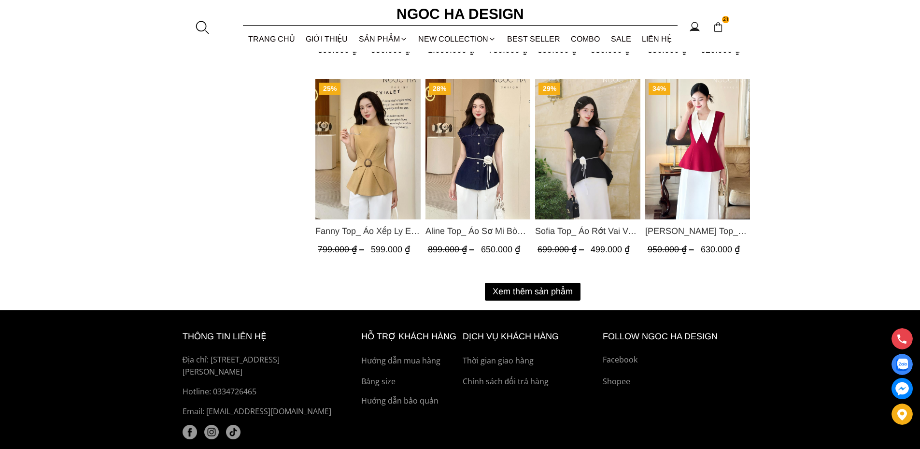
click at [553, 289] on button "Xem thêm sản phẩm" at bounding box center [533, 291] width 96 height 18
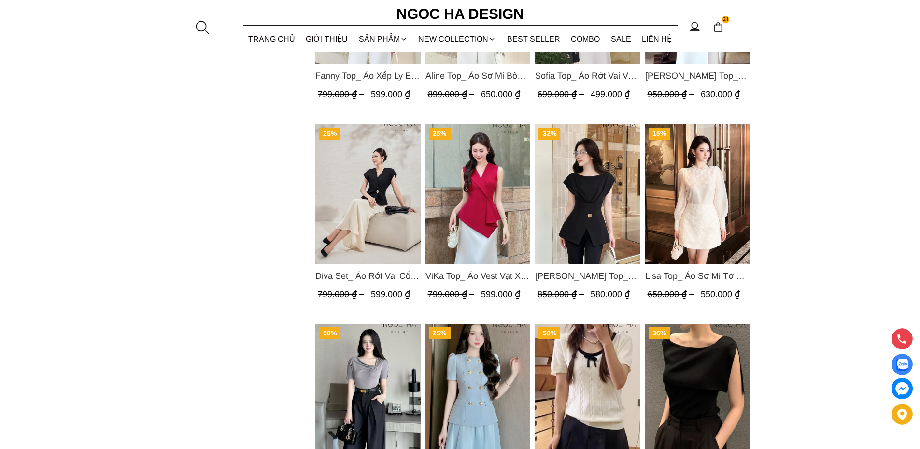
scroll to position [1448, 0]
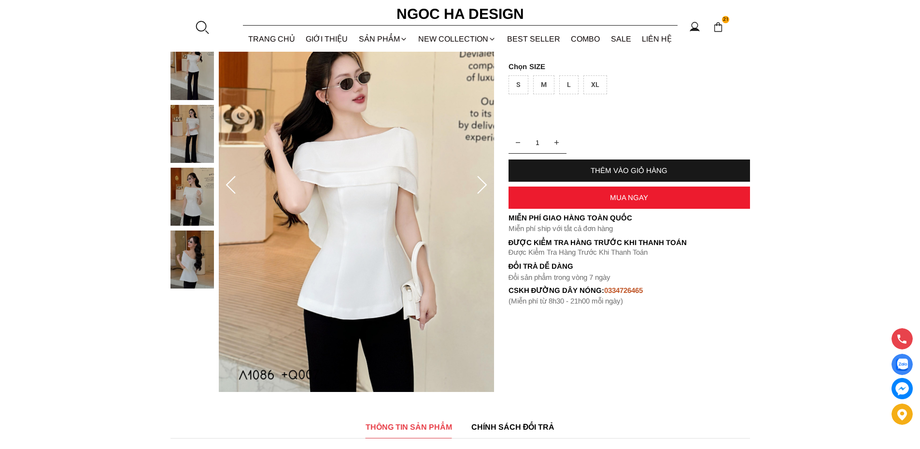
scroll to position [145, 0]
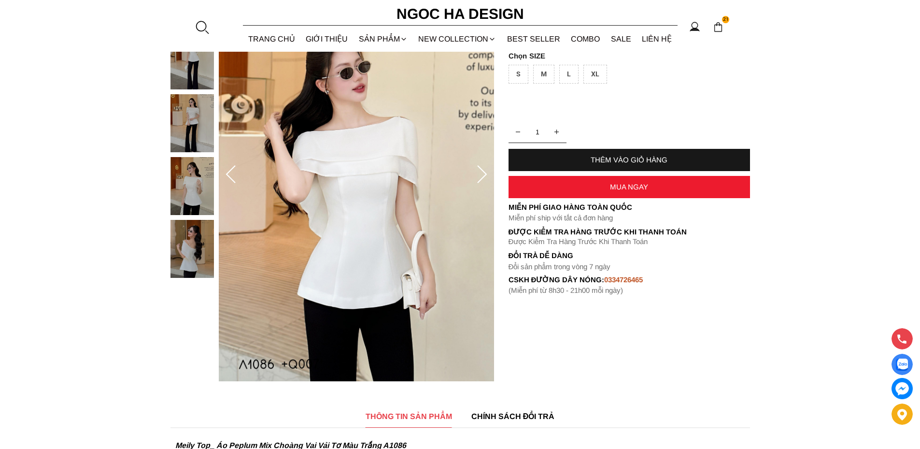
click at [183, 243] on img at bounding box center [191, 249] width 43 height 58
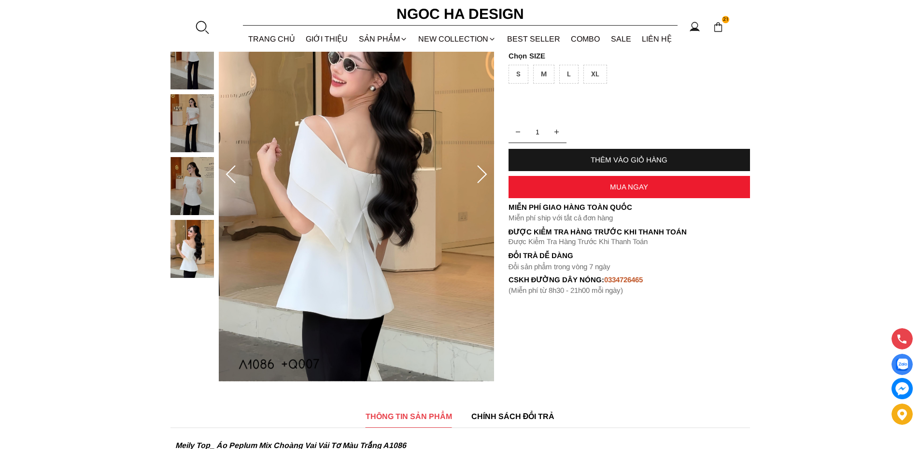
click at [187, 193] on img at bounding box center [191, 186] width 43 height 58
